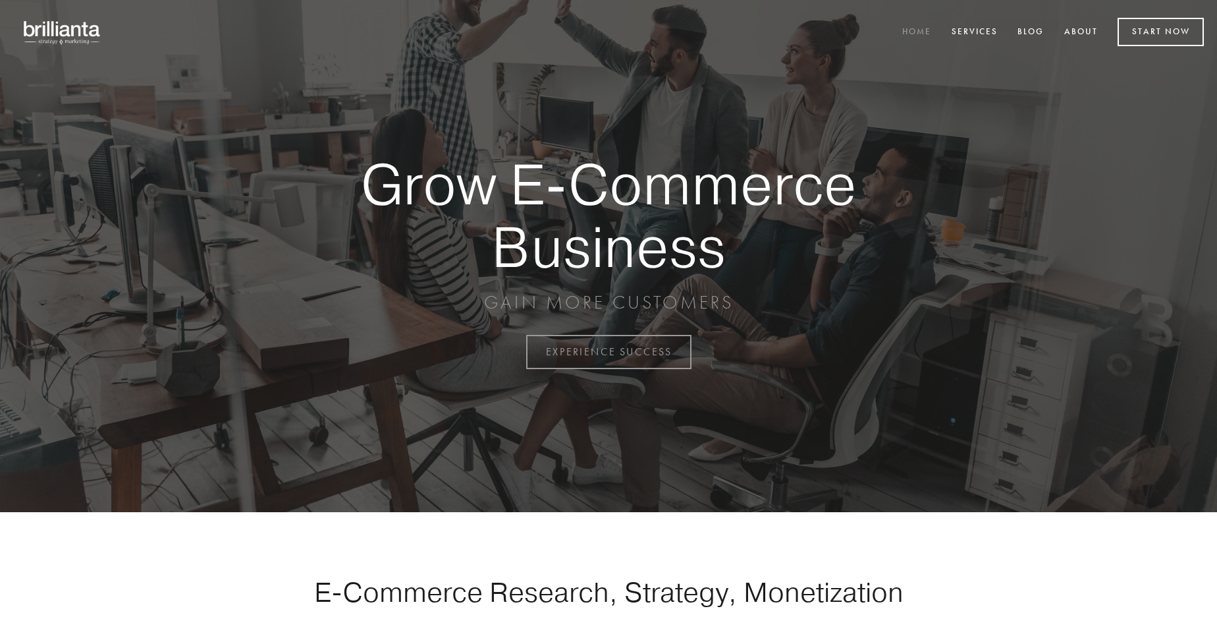
scroll to position [3453, 0]
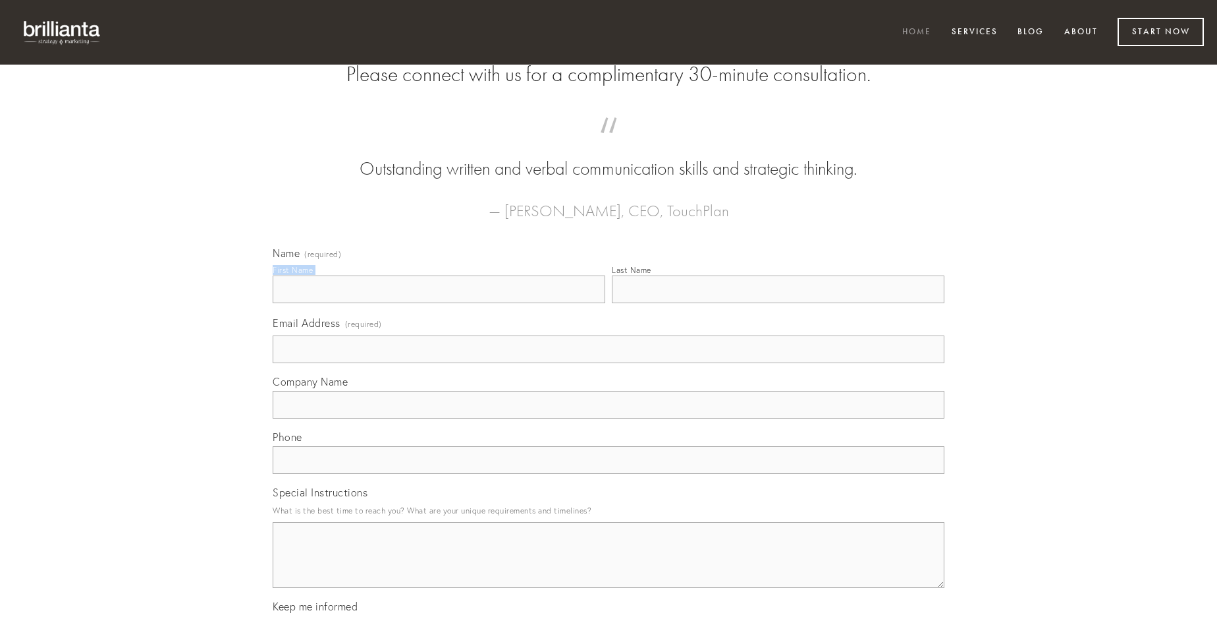
type input "[PERSON_NAME]"
click at [778, 303] on input "Last Name" at bounding box center [778, 289] width 333 height 28
type input "[PERSON_NAME]"
click at [609, 363] on input "Email Address (required)" at bounding box center [609, 349] width 672 height 28
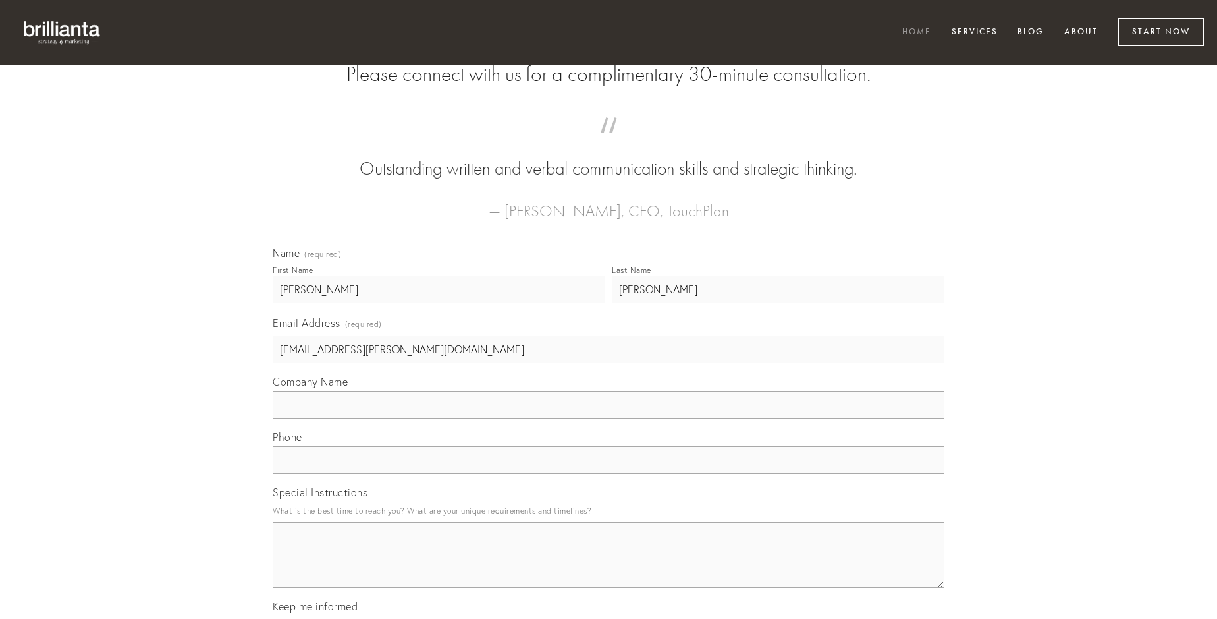
type input "[EMAIL_ADDRESS][PERSON_NAME][DOMAIN_NAME]"
click at [609, 418] on input "Company Name" at bounding box center [609, 405] width 672 height 28
type input "cruentus"
click at [609, 474] on input "text" at bounding box center [609, 460] width 672 height 28
click at [609, 567] on textarea "Special Instructions" at bounding box center [609, 555] width 672 height 66
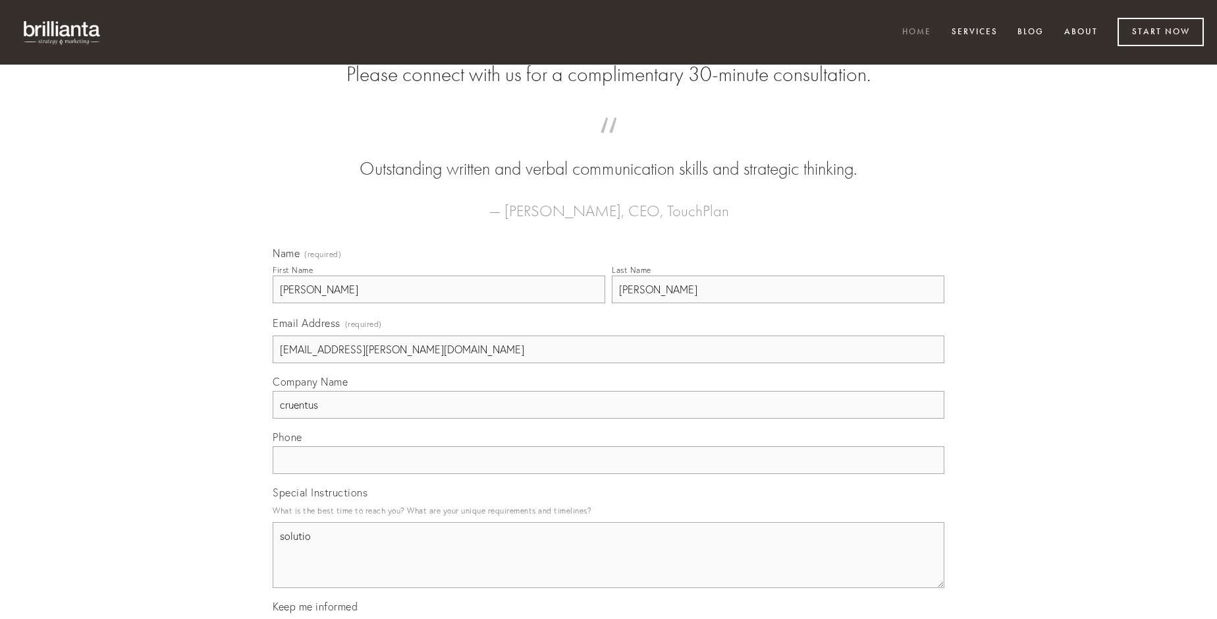
type textarea "solutio"
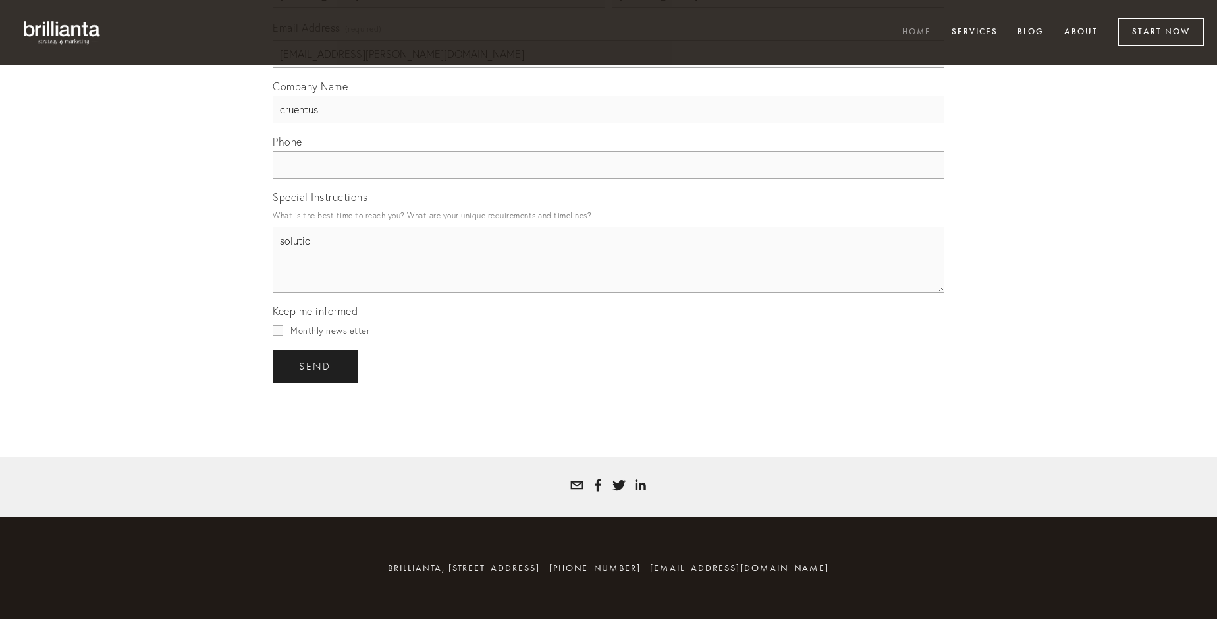
click at [316, 366] on span "send" at bounding box center [315, 366] width 32 height 12
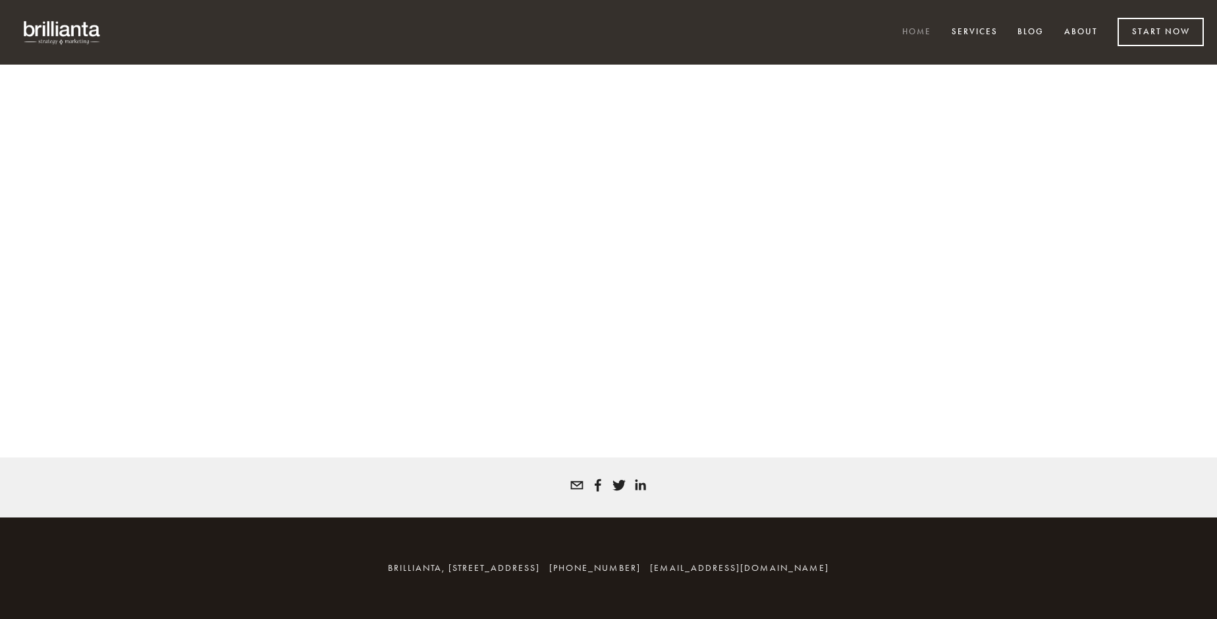
scroll to position [3436, 0]
